Goal: Check status: Check status

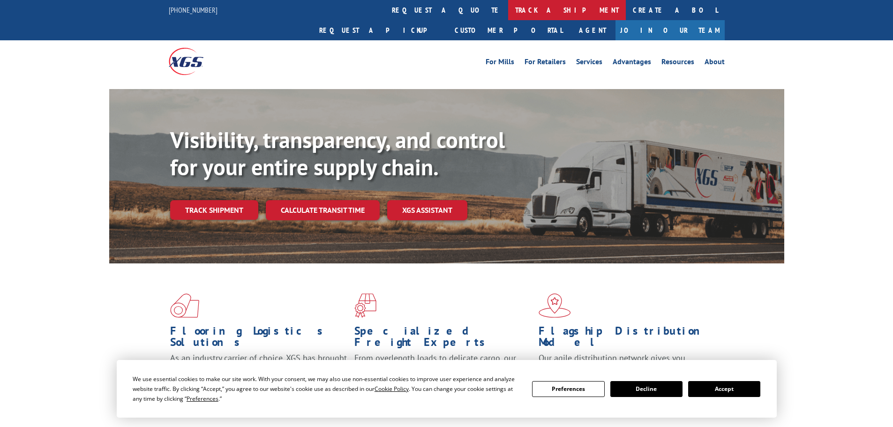
click at [508, 10] on link "track a shipment" at bounding box center [567, 10] width 118 height 20
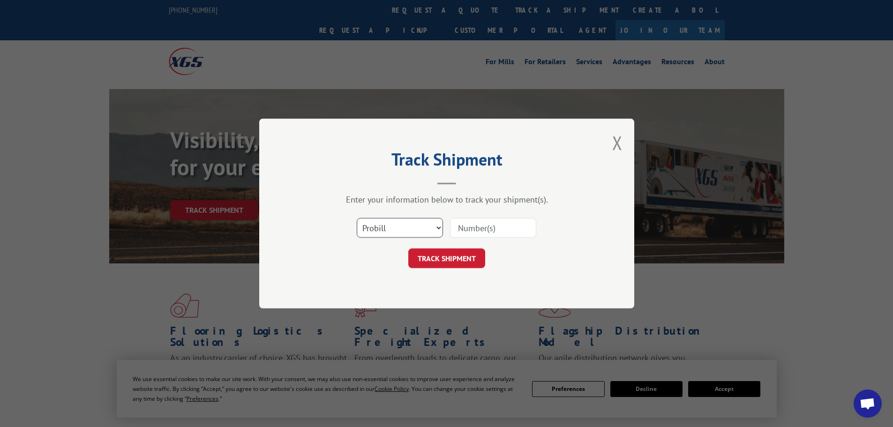
click at [378, 218] on select "Select category... Probill BOL PO" at bounding box center [400, 228] width 86 height 20
select select "bol"
click at [357, 218] on select "Select category... Probill BOL PO" at bounding box center [400, 228] width 86 height 20
click at [465, 230] on input at bounding box center [493, 228] width 86 height 20
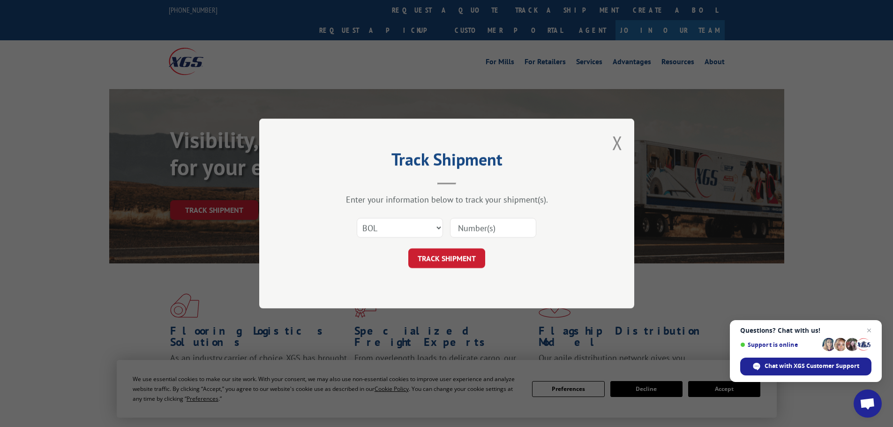
paste input "5996437"
type input "5996437"
click at [459, 262] on button "TRACK SHIPMENT" at bounding box center [446, 258] width 77 height 20
